Goal: Task Accomplishment & Management: Use online tool/utility

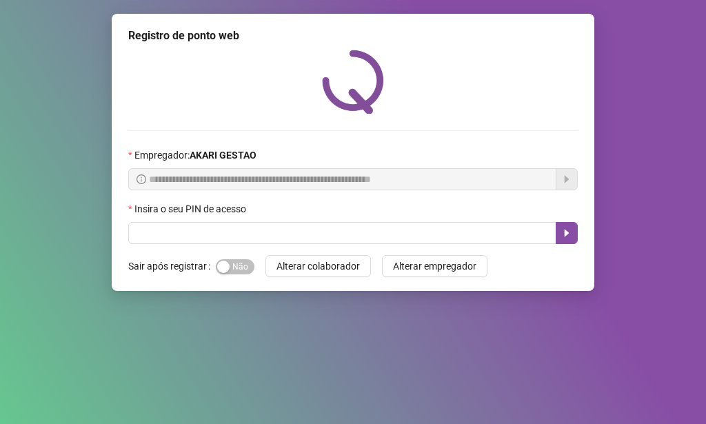
click at [366, 219] on div "Insira o seu PIN de acesso" at bounding box center [353, 211] width 450 height 21
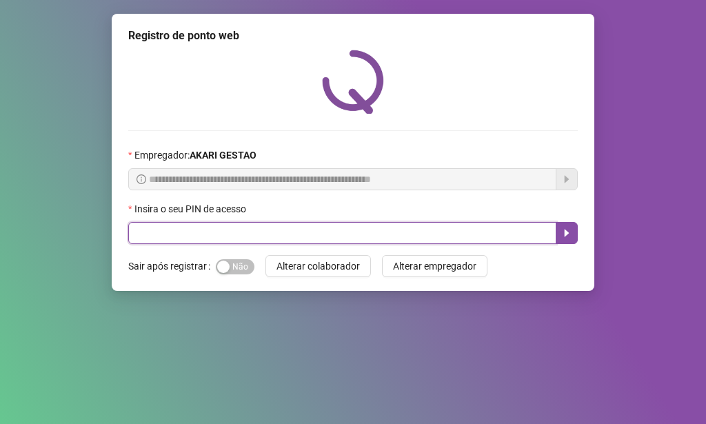
click at [360, 230] on input "text" at bounding box center [342, 233] width 428 height 22
type input "*****"
click at [564, 237] on icon "caret-right" at bounding box center [566, 233] width 11 height 11
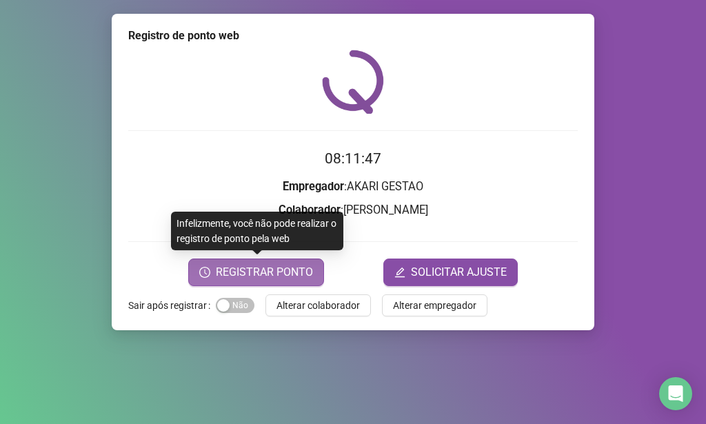
drag, startPoint x: 300, startPoint y: 266, endPoint x: 281, endPoint y: 274, distance: 20.1
click at [283, 273] on span "REGISTRAR PONTO" at bounding box center [264, 272] width 97 height 17
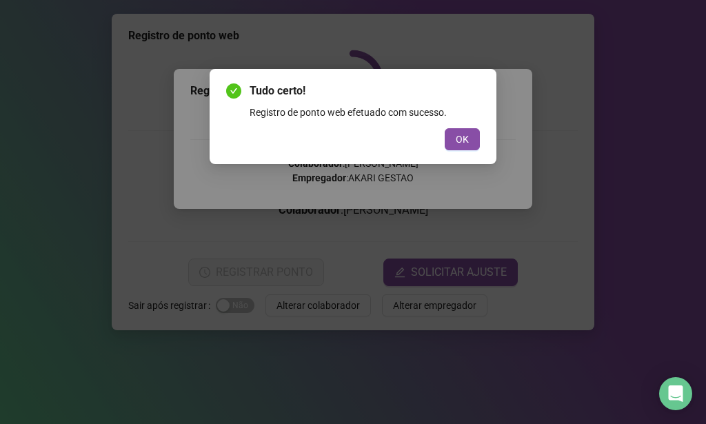
click at [474, 128] on div "Tudo certo! Registro de ponto web efetuado com sucesso. OK" at bounding box center [353, 117] width 254 height 68
click at [467, 133] on span "OK" at bounding box center [462, 139] width 13 height 15
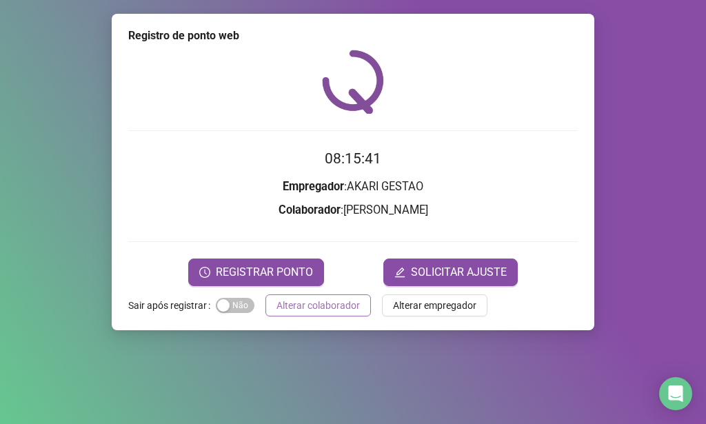
click at [348, 309] on span "Alterar colaborador" at bounding box center [318, 305] width 83 height 15
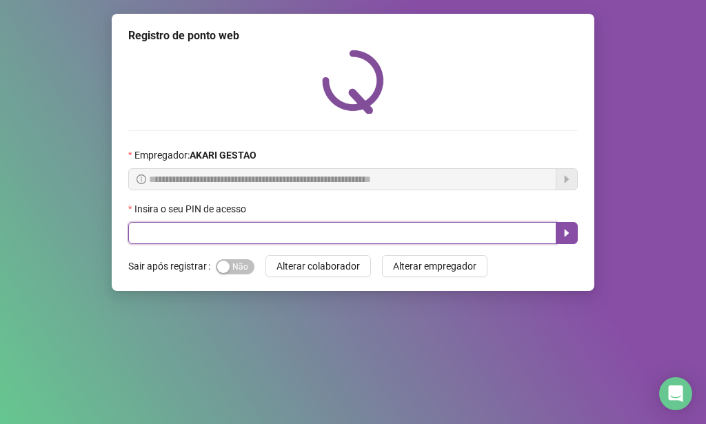
click at [297, 234] on input "text" at bounding box center [342, 233] width 428 height 22
type input "*****"
click at [557, 230] on button "button" at bounding box center [567, 233] width 22 height 22
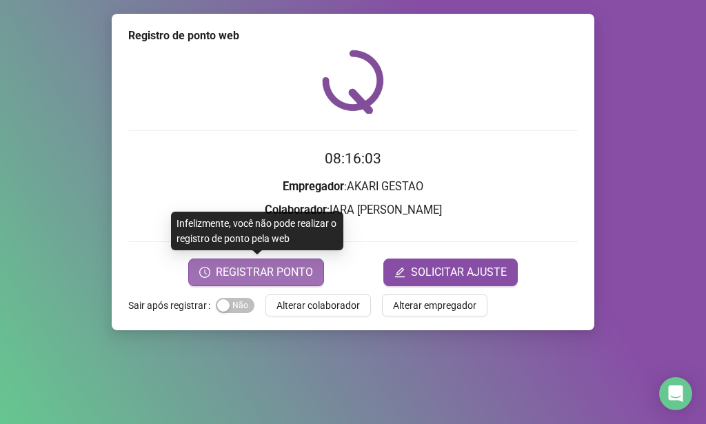
click at [271, 272] on span "REGISTRAR PONTO" at bounding box center [264, 272] width 97 height 17
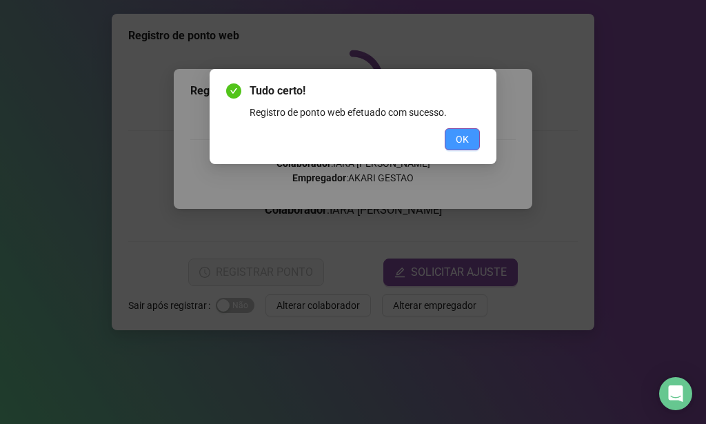
click at [462, 135] on span "OK" at bounding box center [462, 139] width 13 height 15
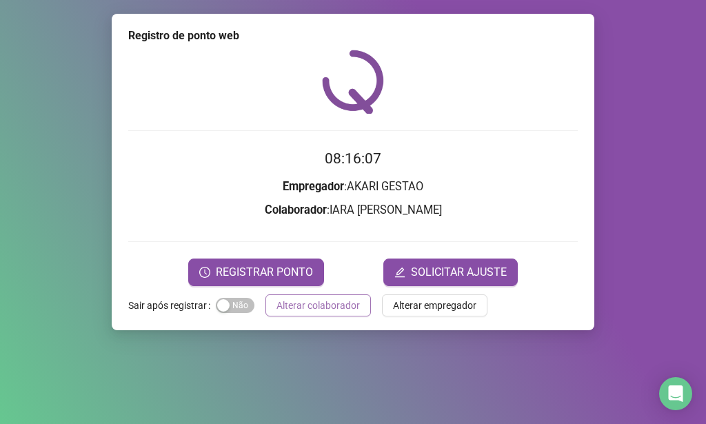
click at [318, 310] on span "Alterar colaborador" at bounding box center [318, 305] width 83 height 15
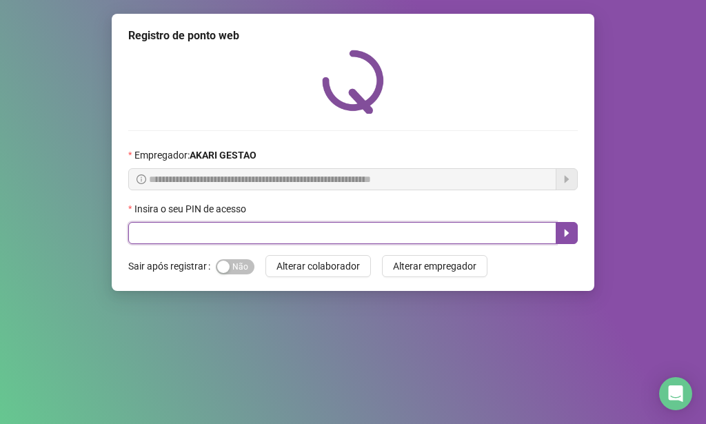
click at [262, 232] on input "text" at bounding box center [342, 233] width 428 height 22
type input "*****"
click at [570, 238] on icon "caret-right" at bounding box center [566, 233] width 11 height 11
